Goal: Check status: Check status

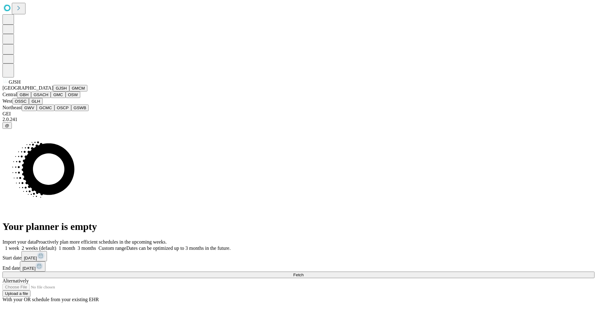
click at [53, 91] on button "GJSH" at bounding box center [61, 88] width 16 height 7
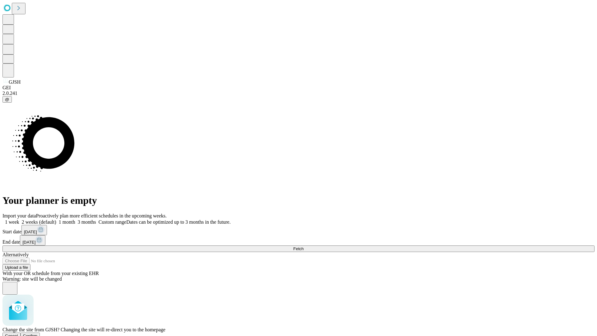
click at [38, 333] on span "Confirm" at bounding box center [30, 335] width 15 height 5
click at [19, 219] on label "1 week" at bounding box center [10, 221] width 17 height 5
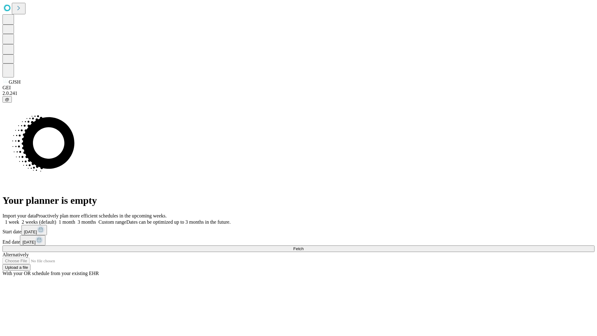
click at [303, 246] on span "Fetch" at bounding box center [298, 248] width 10 height 5
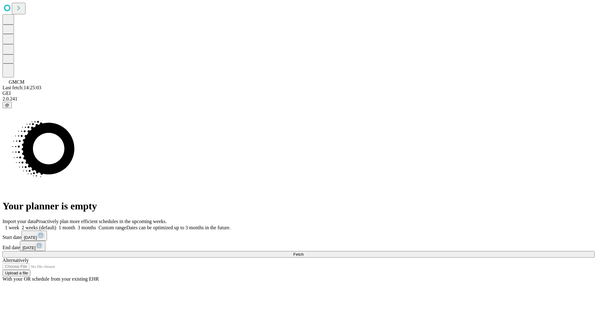
click at [19, 225] on label "1 week" at bounding box center [10, 227] width 17 height 5
click at [303, 252] on span "Fetch" at bounding box center [298, 254] width 10 height 5
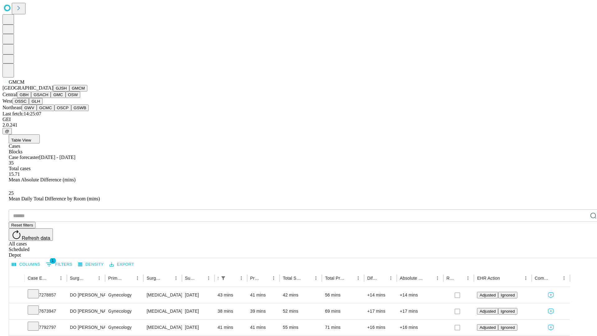
click at [31, 98] on button "GBH" at bounding box center [24, 94] width 14 height 7
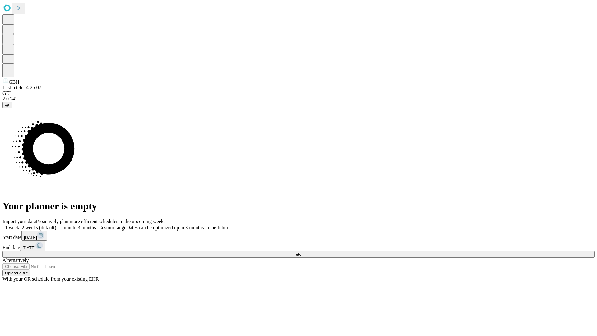
click at [19, 225] on label "1 week" at bounding box center [10, 227] width 17 height 5
click at [303, 252] on span "Fetch" at bounding box center [298, 254] width 10 height 5
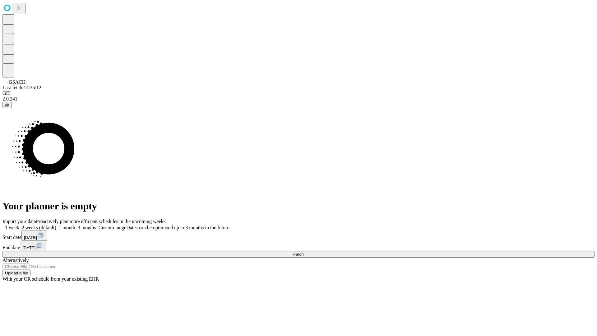
click at [19, 225] on label "1 week" at bounding box center [10, 227] width 17 height 5
click at [303, 252] on span "Fetch" at bounding box center [298, 254] width 10 height 5
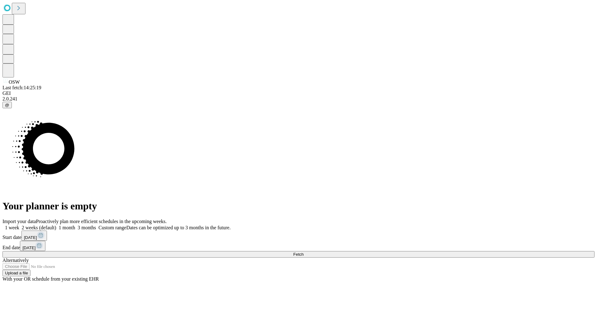
click at [19, 225] on label "1 week" at bounding box center [10, 227] width 17 height 5
click at [303, 252] on span "Fetch" at bounding box center [298, 254] width 10 height 5
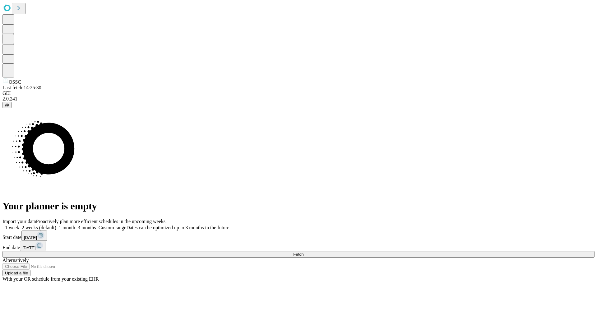
click at [19, 225] on label "1 week" at bounding box center [10, 227] width 17 height 5
click at [303, 252] on span "Fetch" at bounding box center [298, 254] width 10 height 5
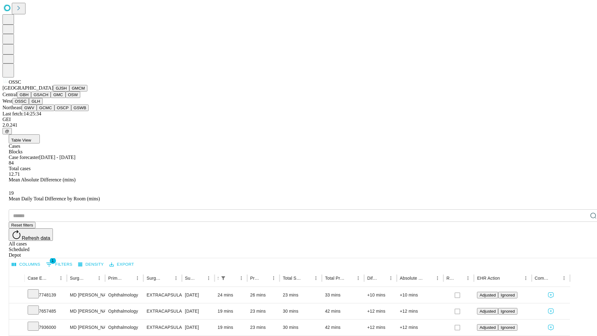
click at [42, 104] on button "GLH" at bounding box center [35, 101] width 13 height 7
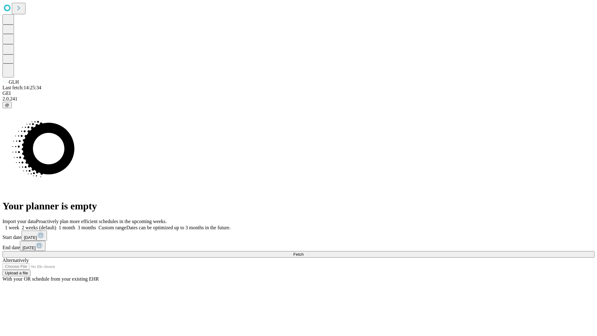
click at [19, 225] on label "1 week" at bounding box center [10, 227] width 17 height 5
click at [303, 252] on span "Fetch" at bounding box center [298, 254] width 10 height 5
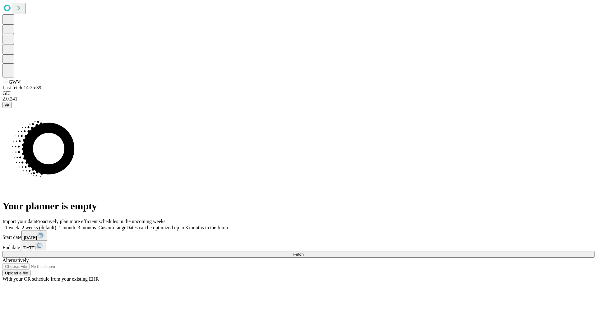
click at [19, 225] on label "1 week" at bounding box center [10, 227] width 17 height 5
click at [303, 252] on span "Fetch" at bounding box center [298, 254] width 10 height 5
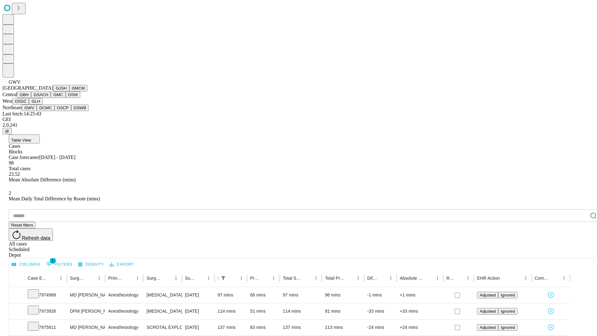
click at [48, 111] on button "GCMC" at bounding box center [46, 107] width 18 height 7
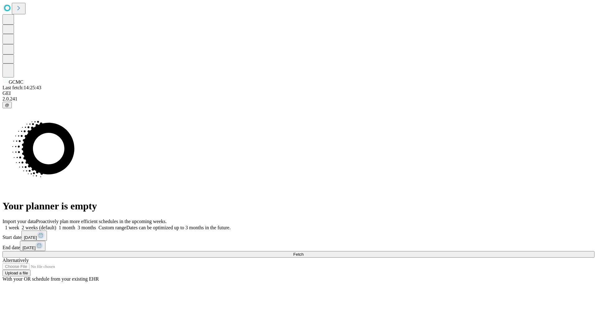
click at [19, 225] on label "1 week" at bounding box center [10, 227] width 17 height 5
click at [303, 252] on span "Fetch" at bounding box center [298, 254] width 10 height 5
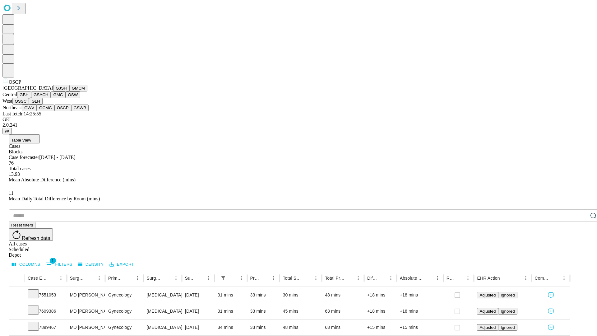
click at [71, 111] on button "GSWB" at bounding box center [80, 107] width 18 height 7
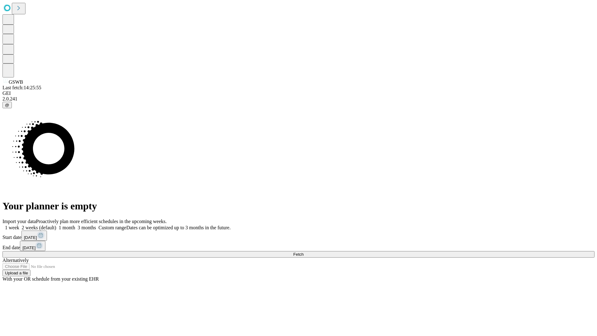
click at [19, 225] on label "1 week" at bounding box center [10, 227] width 17 height 5
click at [303, 252] on span "Fetch" at bounding box center [298, 254] width 10 height 5
